Goal: Task Accomplishment & Management: Manage account settings

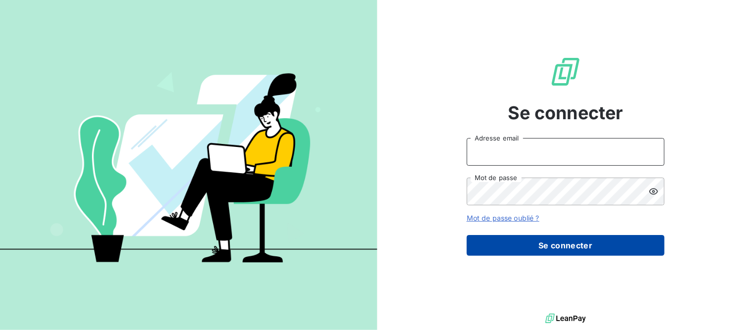
type input "[EMAIL_ADDRESS][DOMAIN_NAME]"
click at [509, 245] on button "Se connecter" at bounding box center [566, 245] width 198 height 21
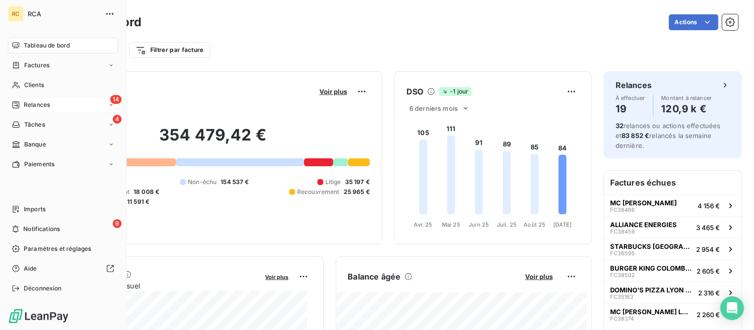
click at [25, 103] on span "Relances" at bounding box center [37, 104] width 26 height 9
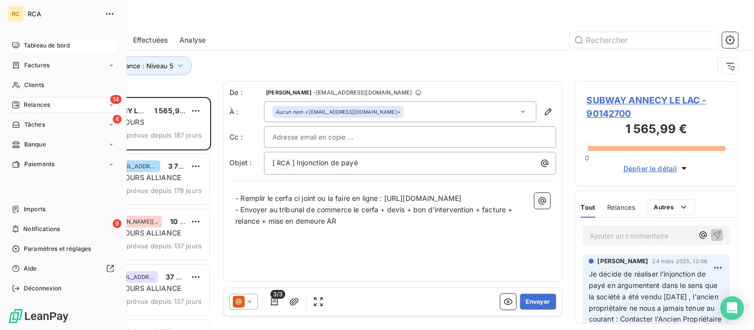
click at [40, 43] on span "Tableau de bord" at bounding box center [47, 45] width 46 height 9
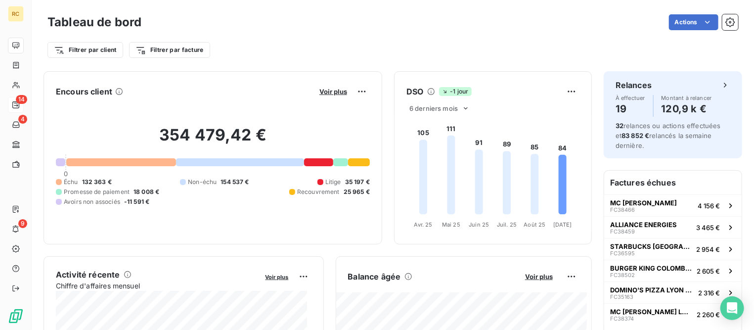
click at [240, 86] on div "Encours client Voir plus" at bounding box center [213, 92] width 314 height 16
